Goal: Find contact information: Find contact information

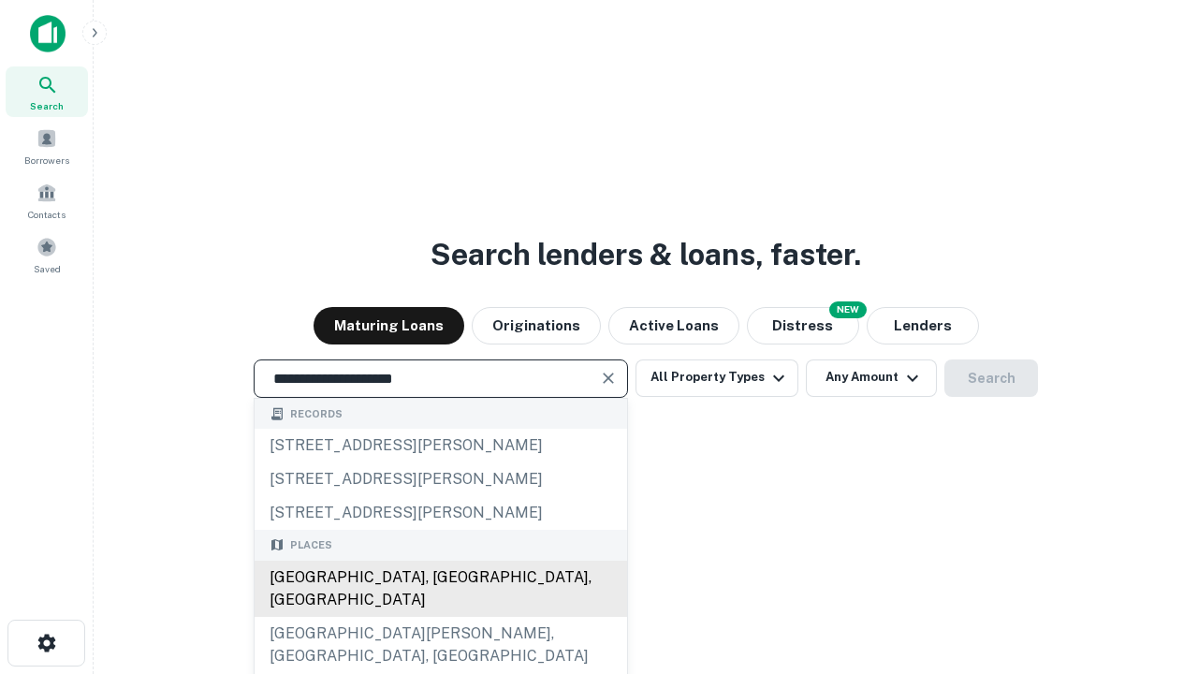
click at [440, 617] on div "Santa Monica, CA, USA" at bounding box center [441, 589] width 373 height 56
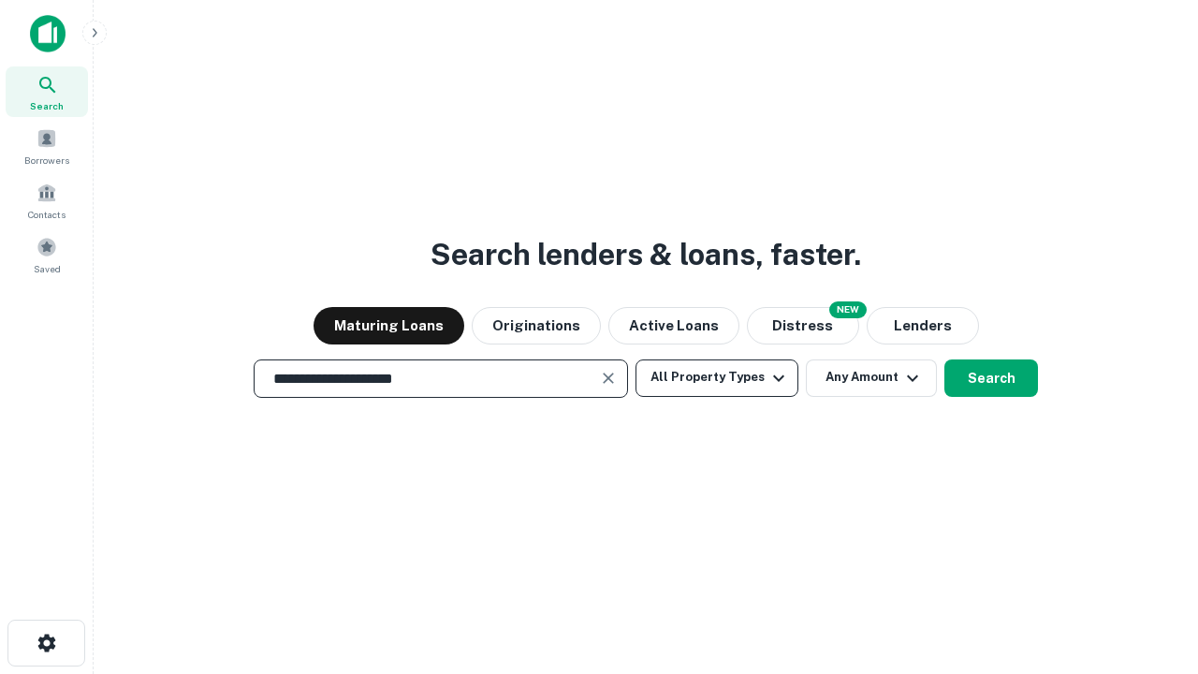
type input "**********"
click at [717, 377] on button "All Property Types" at bounding box center [717, 378] width 163 height 37
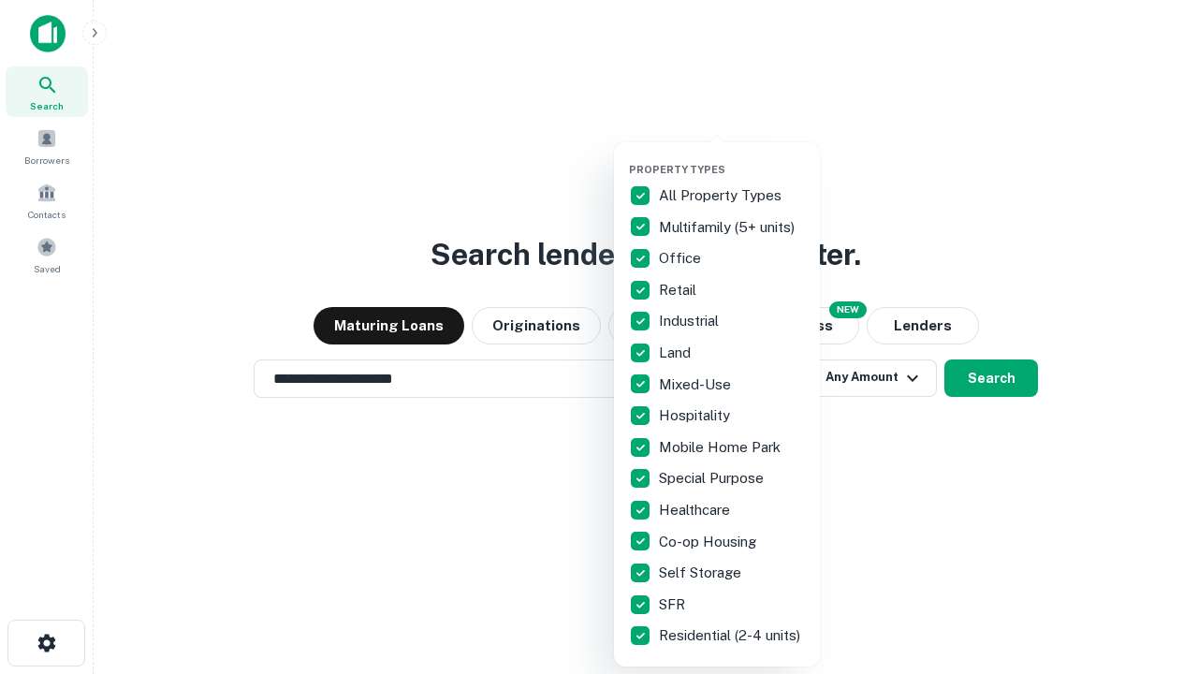
click at [732, 157] on button "button" at bounding box center [732, 157] width 206 height 1
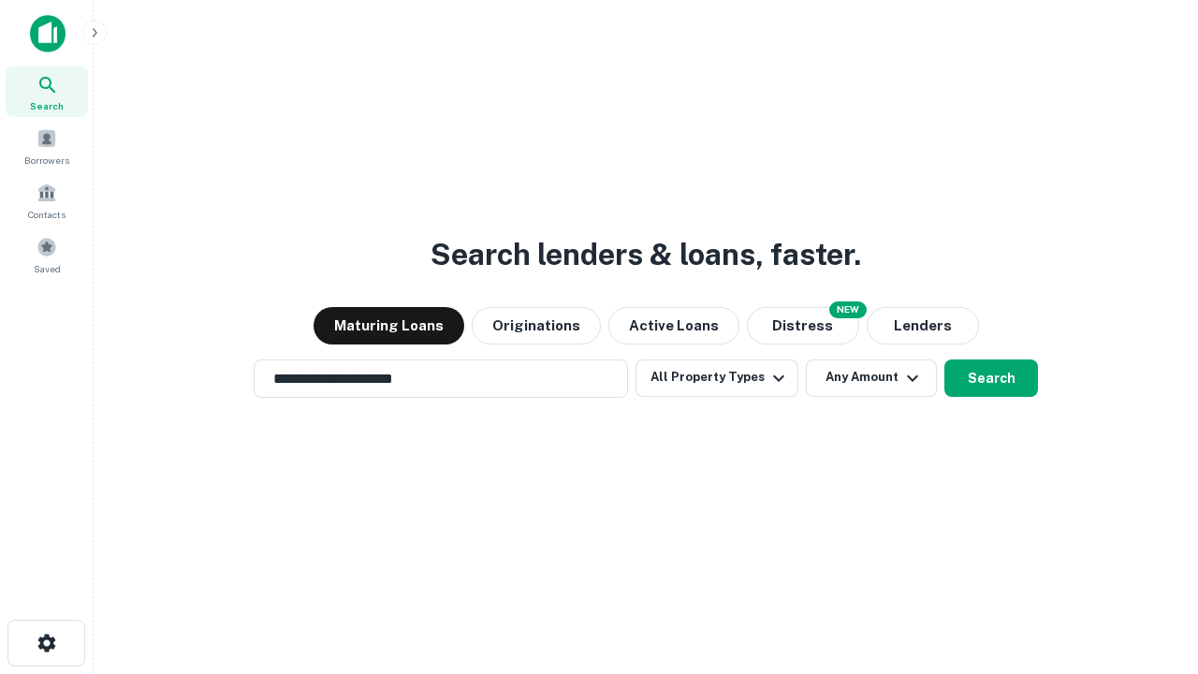
scroll to position [11, 226]
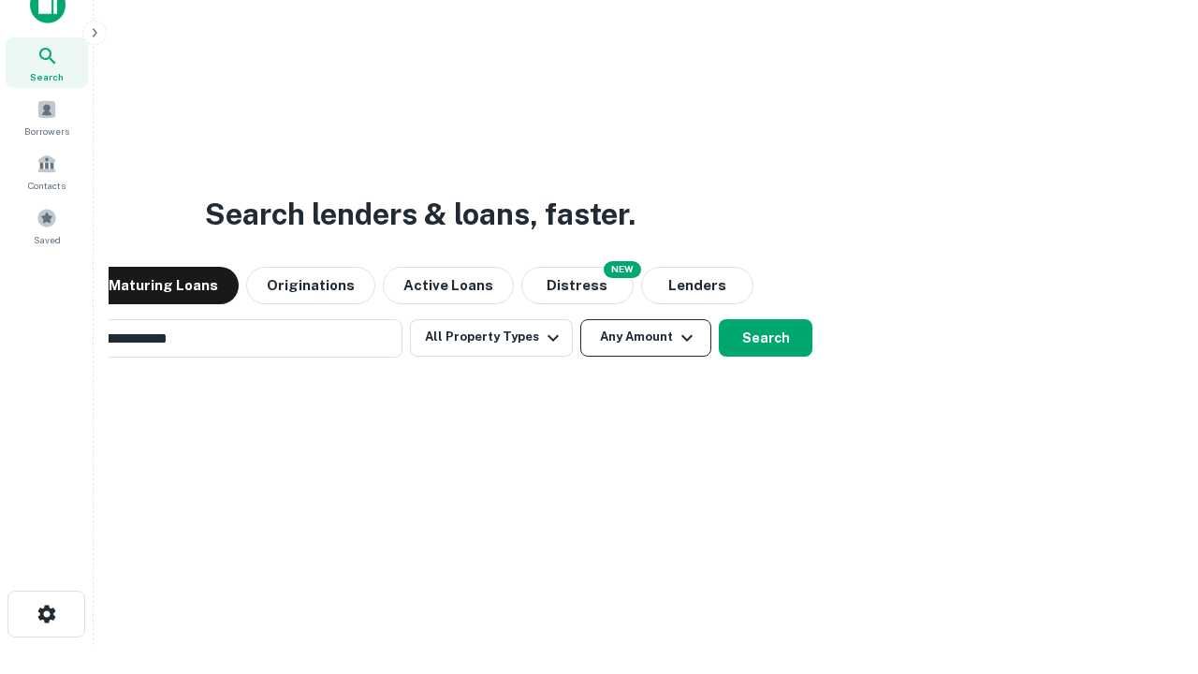
click at [580, 319] on button "Any Amount" at bounding box center [645, 337] width 131 height 37
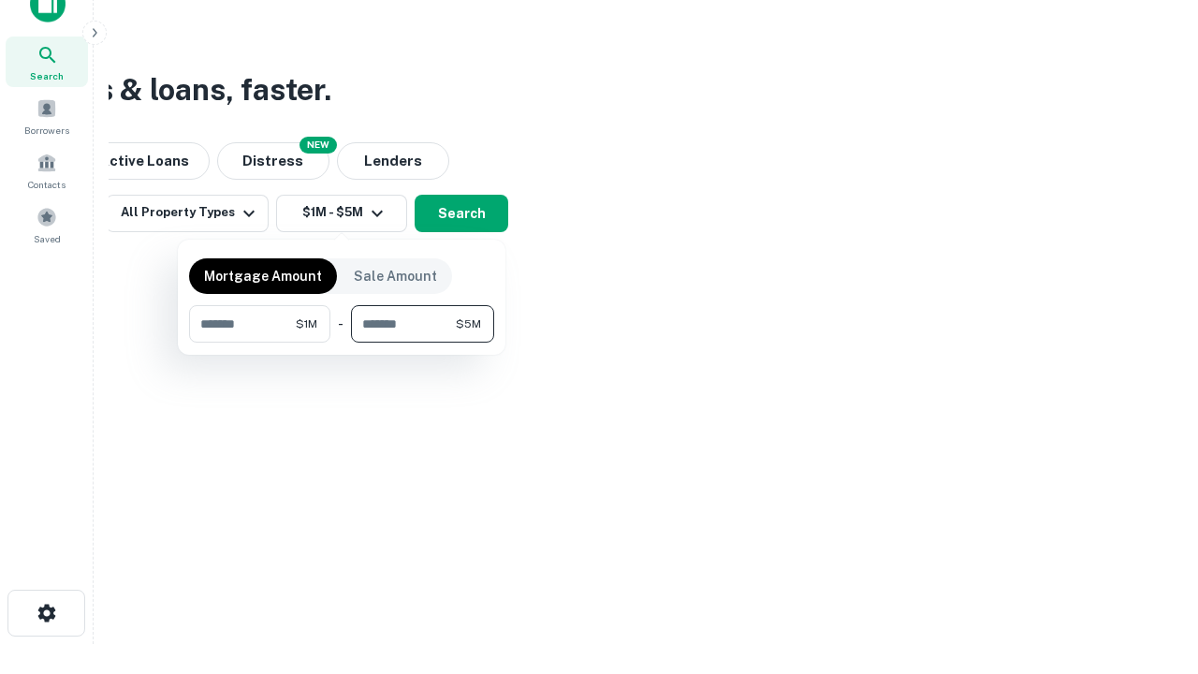
type input "*******"
click at [342, 343] on button "button" at bounding box center [341, 343] width 305 height 1
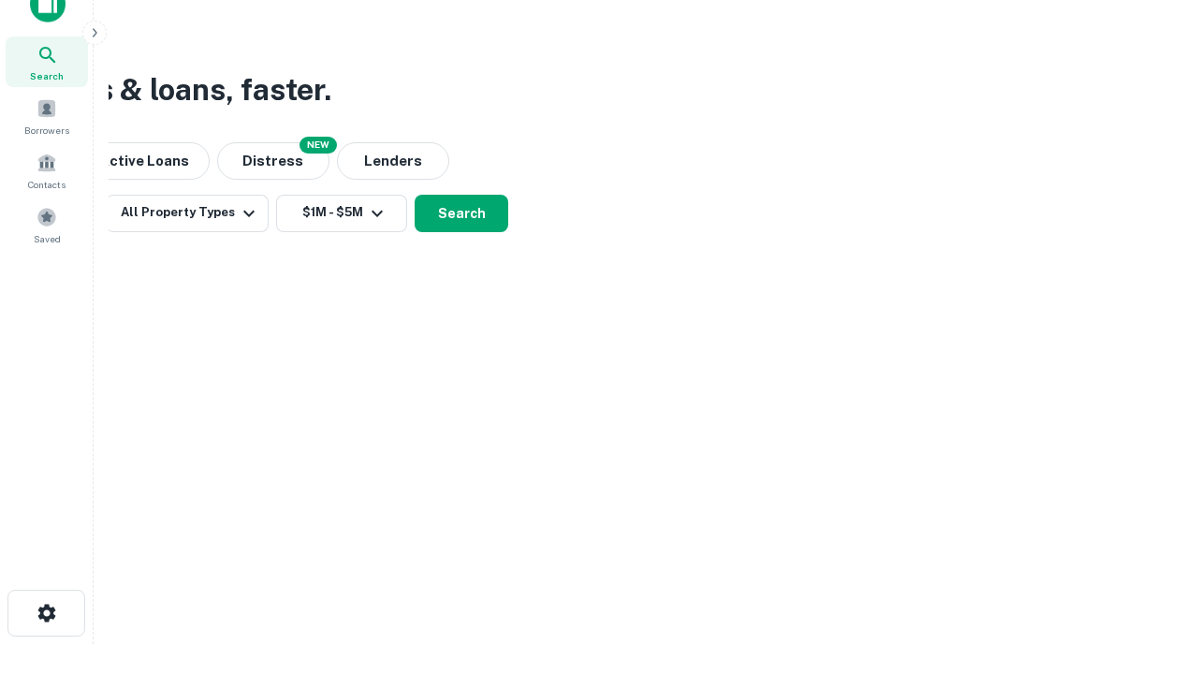
scroll to position [11, 345]
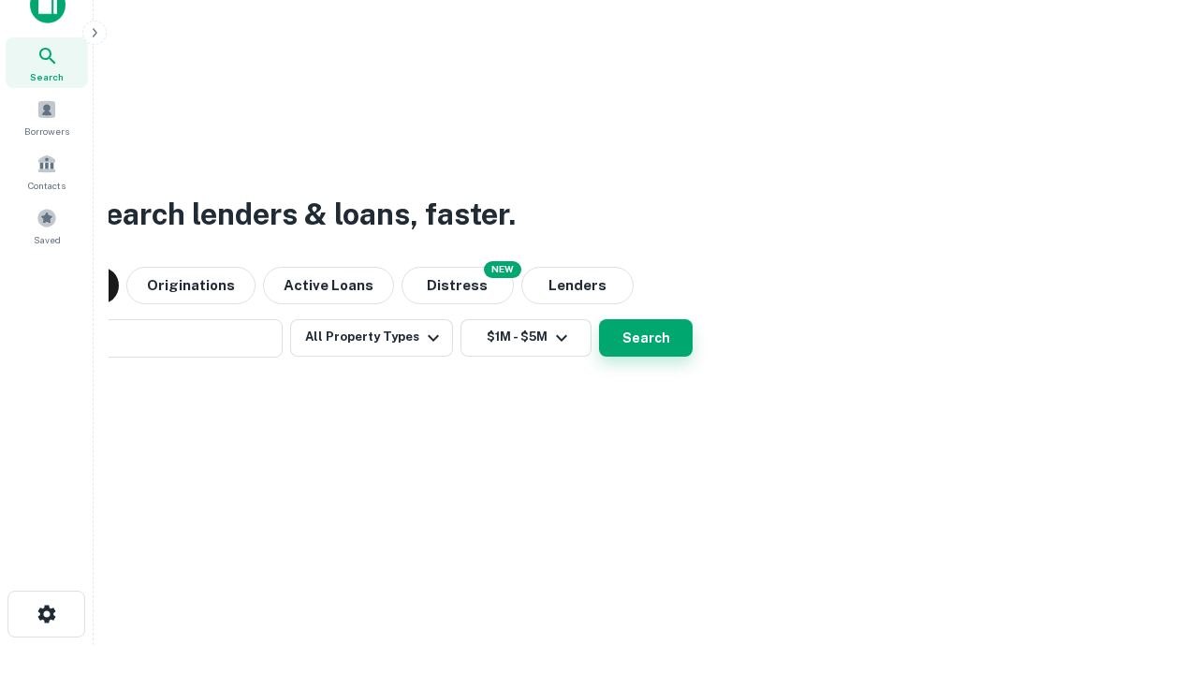
click at [599, 319] on button "Search" at bounding box center [646, 337] width 94 height 37
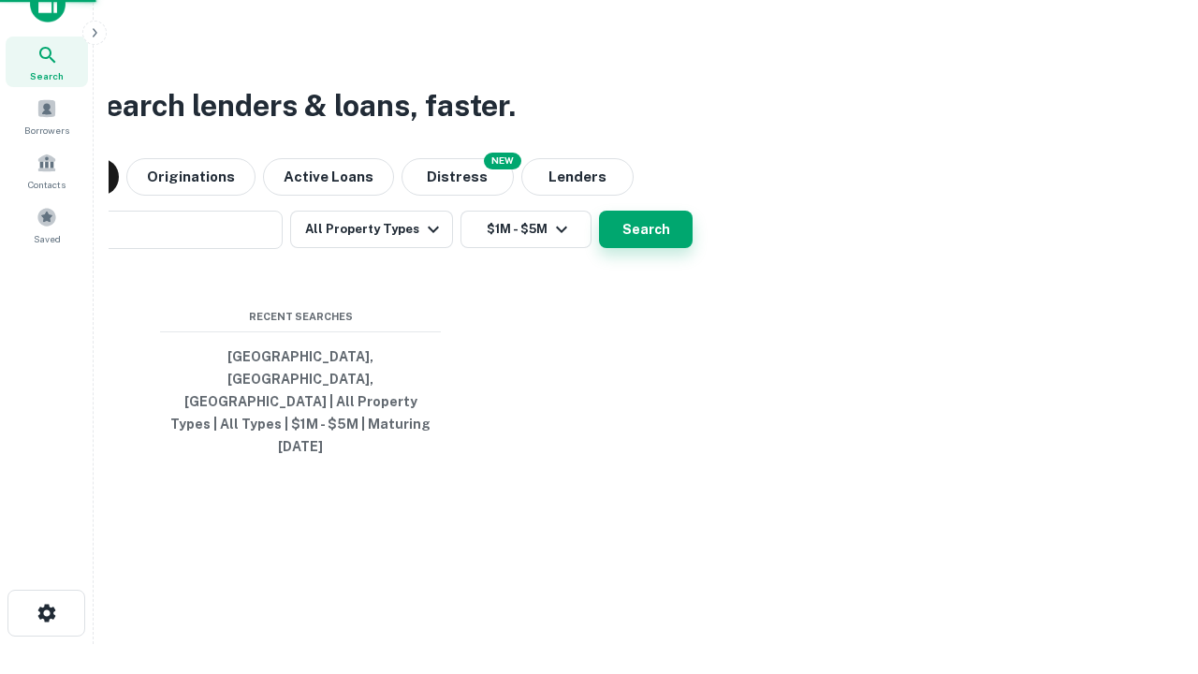
scroll to position [50, 530]
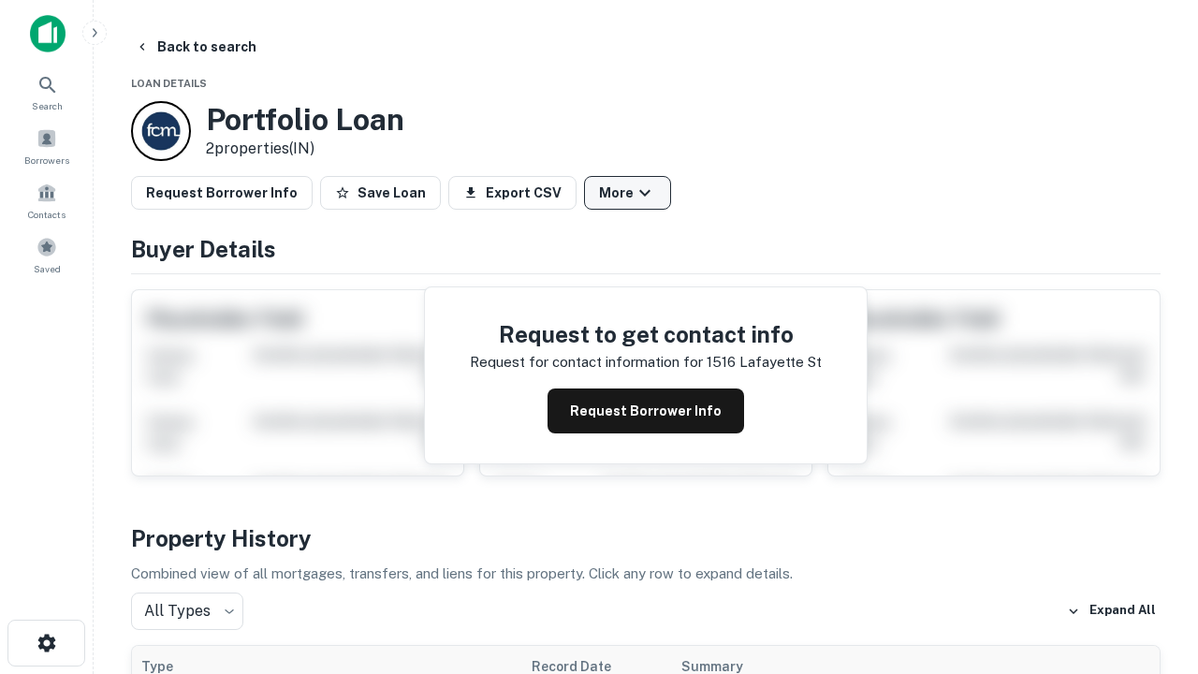
click at [627, 193] on button "More" at bounding box center [627, 193] width 87 height 34
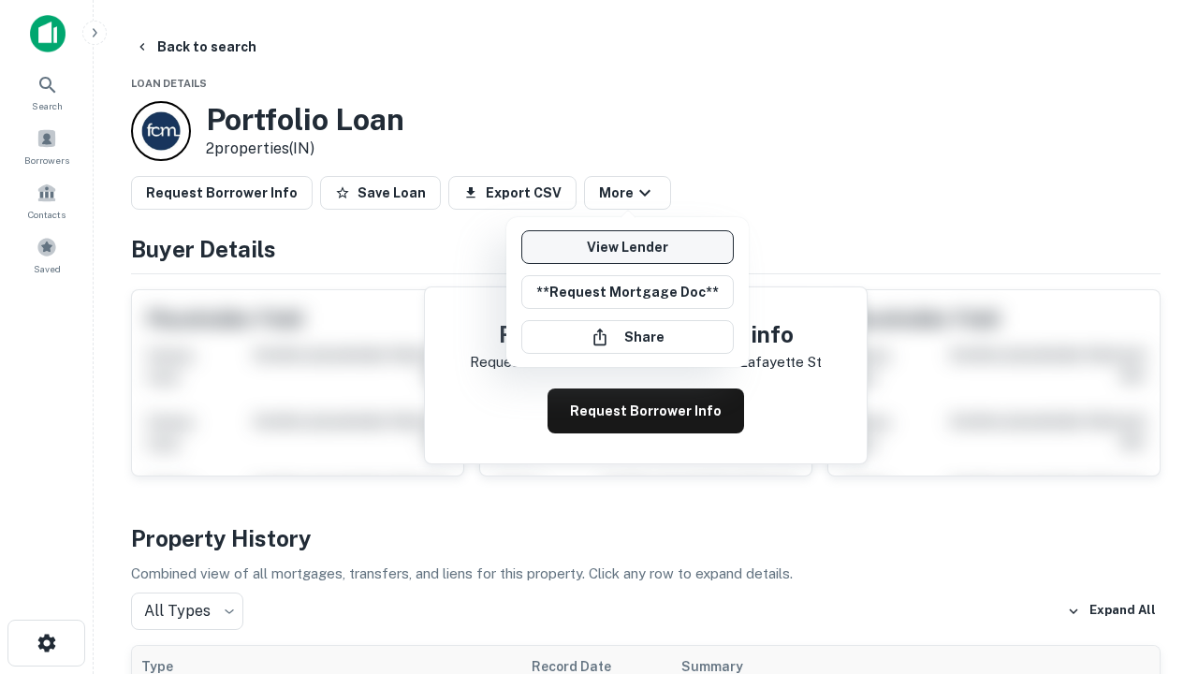
click at [627, 247] on link "View Lender" at bounding box center [627, 247] width 213 height 34
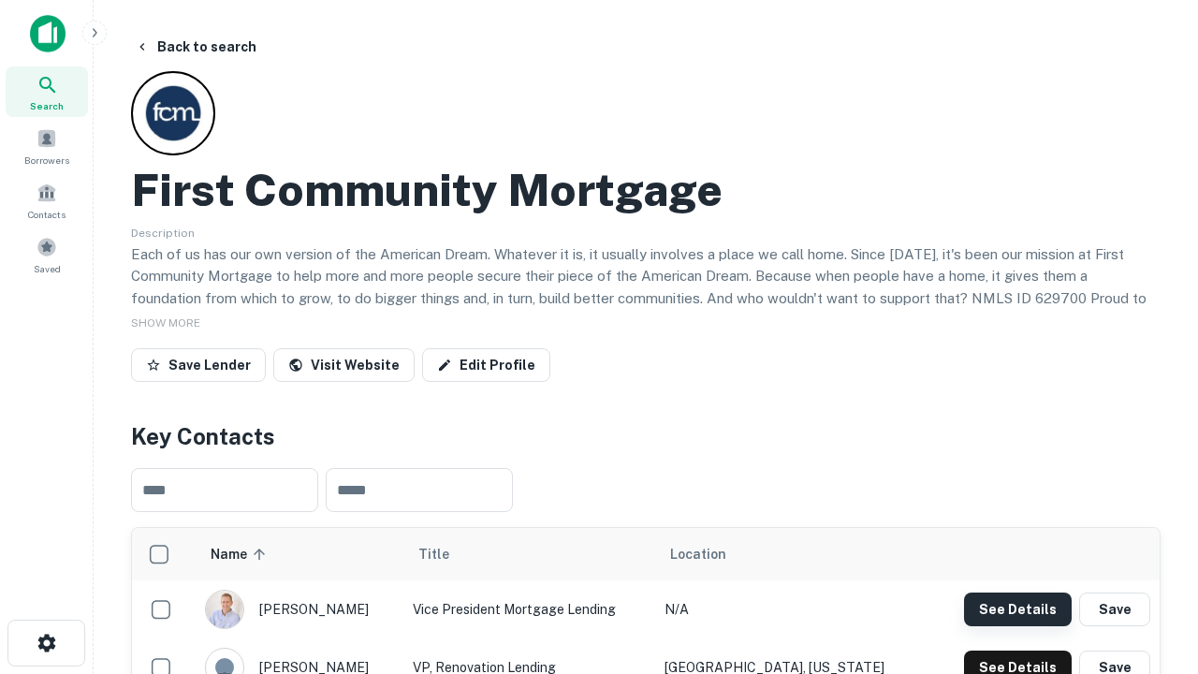
click at [1018, 609] on button "See Details" at bounding box center [1018, 610] width 108 height 34
click at [46, 643] on icon "button" at bounding box center [47, 643] width 22 height 22
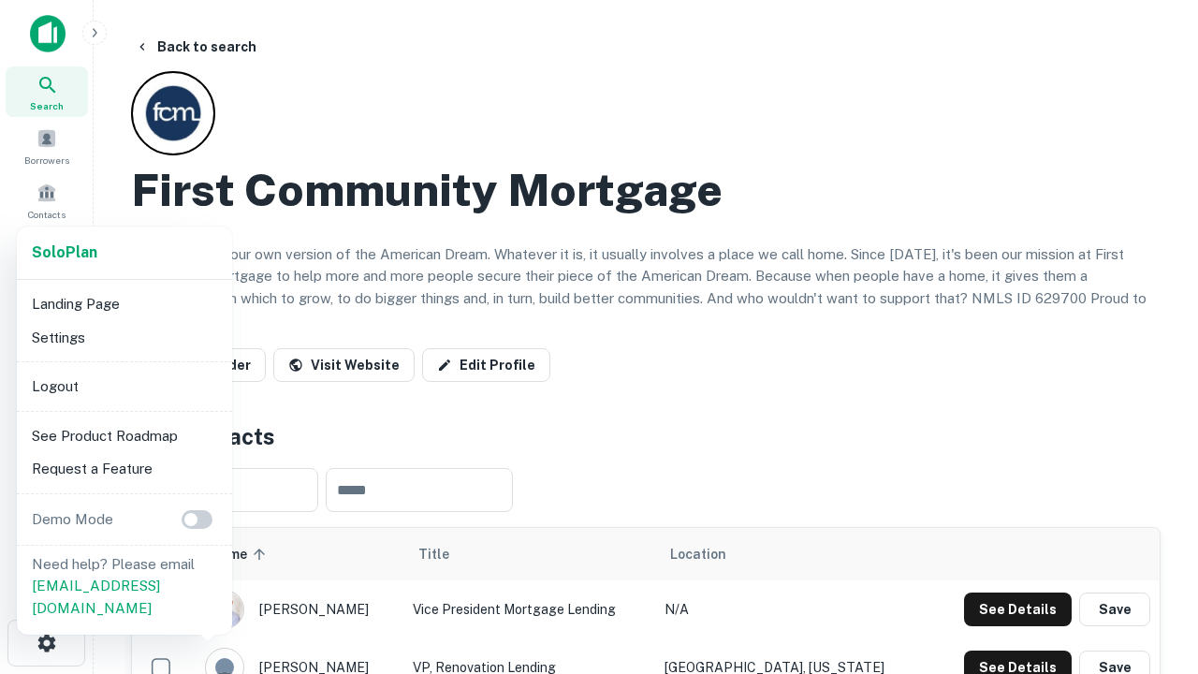
click at [124, 386] on li "Logout" at bounding box center [124, 387] width 200 height 34
